Goal: Task Accomplishment & Management: Manage account settings

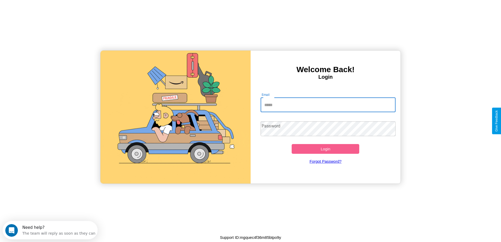
click at [328, 105] on input "Email" at bounding box center [328, 104] width 135 height 15
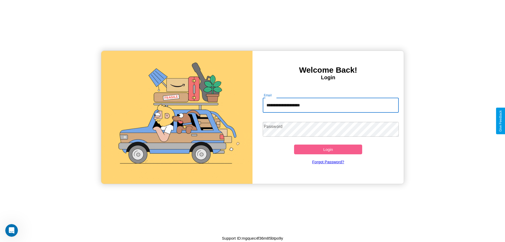
type input "**********"
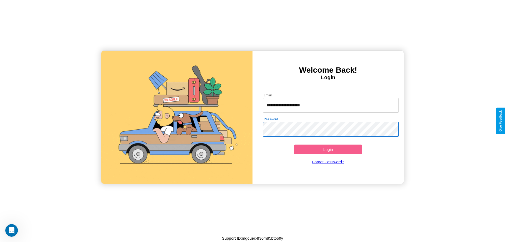
click at [328, 149] on button "Login" at bounding box center [328, 149] width 68 height 10
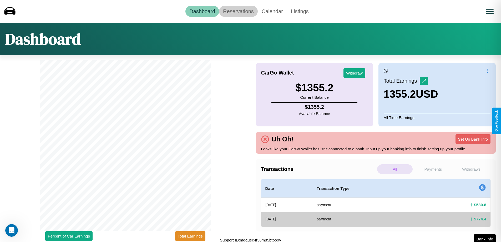
click at [238, 11] on link "Reservations" at bounding box center [238, 11] width 39 height 11
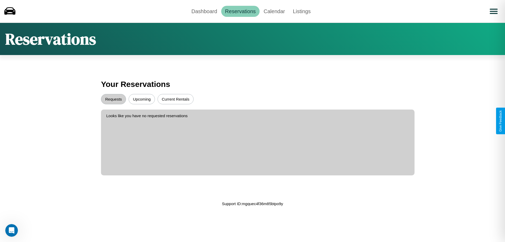
click at [142, 99] on button "Upcoming" at bounding box center [142, 99] width 26 height 10
click at [113, 99] on button "Requests" at bounding box center [113, 99] width 25 height 10
